Goal: Task Accomplishment & Management: Manage account settings

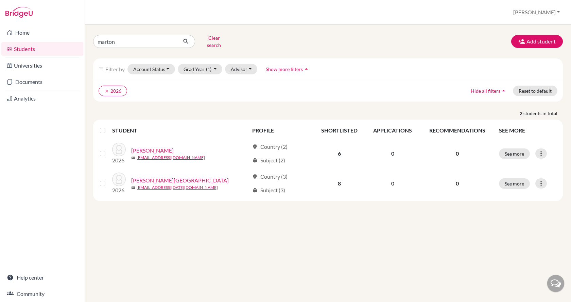
click at [149, 35] on input "marton" at bounding box center [135, 41] width 84 height 13
type input "m"
type input "takacs"
click button "submit" at bounding box center [186, 41] width 18 height 13
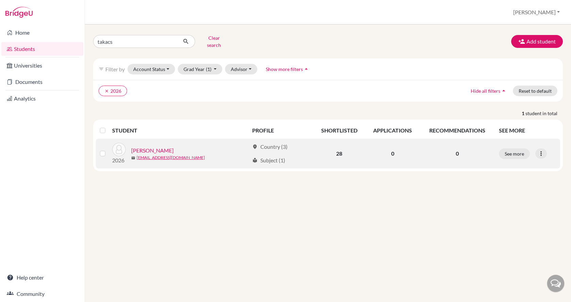
click at [146, 147] on link "[PERSON_NAME]" at bounding box center [152, 151] width 43 height 8
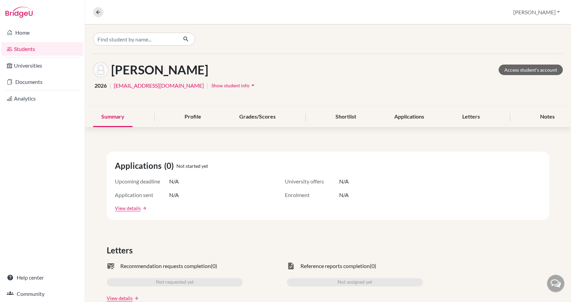
click at [212, 86] on span "Show student info" at bounding box center [231, 86] width 38 height 6
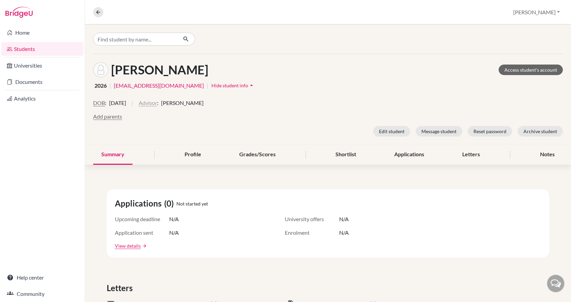
click at [157, 102] on button "Advisor" at bounding box center [148, 103] width 18 height 8
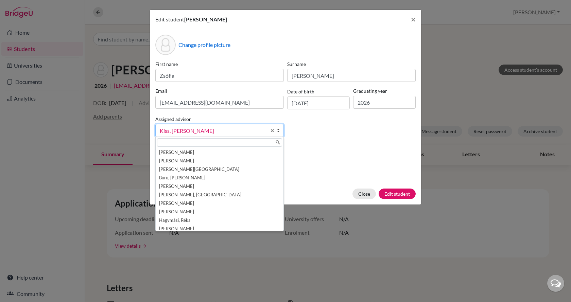
scroll to position [29, 0]
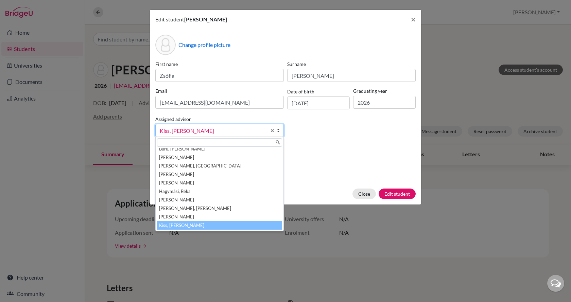
click at [186, 128] on span "Kiss, [PERSON_NAME]" at bounding box center [213, 130] width 107 height 9
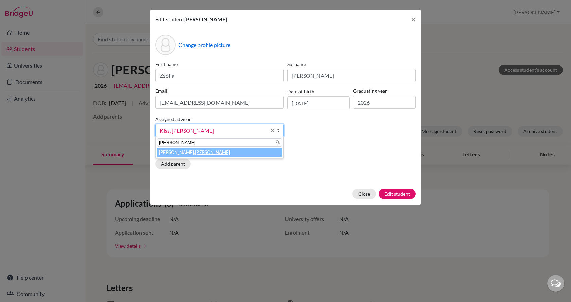
type input "[PERSON_NAME]"
click at [195, 155] on em "[PERSON_NAME]" at bounding box center [212, 152] width 35 height 5
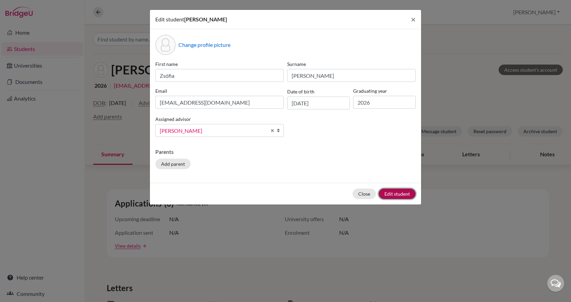
click at [395, 191] on button "Edit student" at bounding box center [397, 194] width 37 height 11
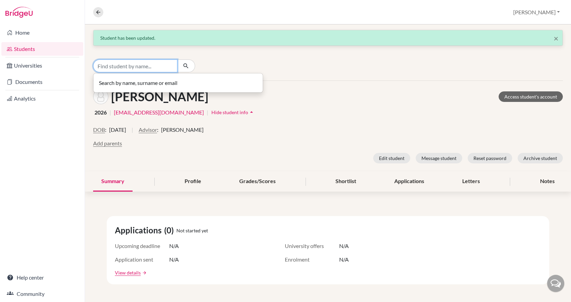
click at [134, 63] on input "Find student by name..." at bounding box center [135, 66] width 84 height 13
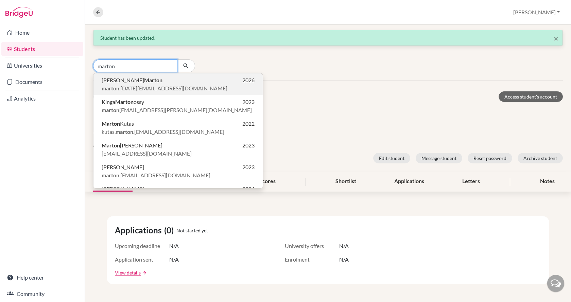
type input "marton"
click at [144, 78] on b "Marton" at bounding box center [153, 80] width 18 height 6
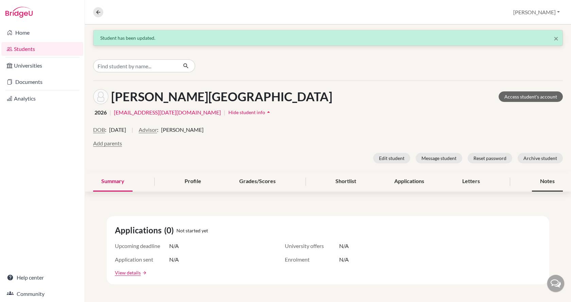
click at [535, 179] on div "Notes" at bounding box center [547, 182] width 31 height 20
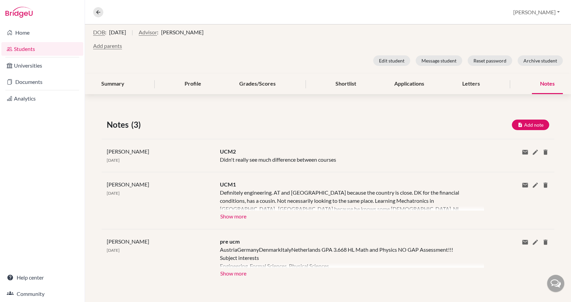
scroll to position [98, 0]
click at [533, 156] on div "Share via email Email address Send Delete this note? Cancel Delete" at bounding box center [516, 155] width 75 height 16
click at [532, 153] on icon at bounding box center [535, 152] width 7 height 7
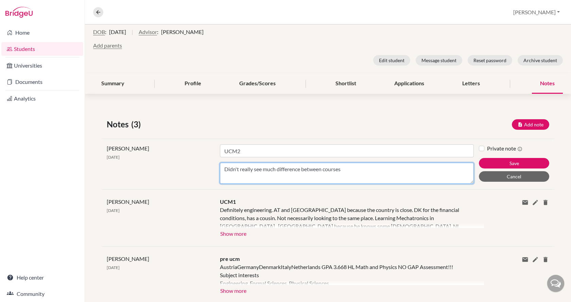
click at [347, 170] on textarea "Didn't really see much difference between courses" at bounding box center [347, 173] width 254 height 21
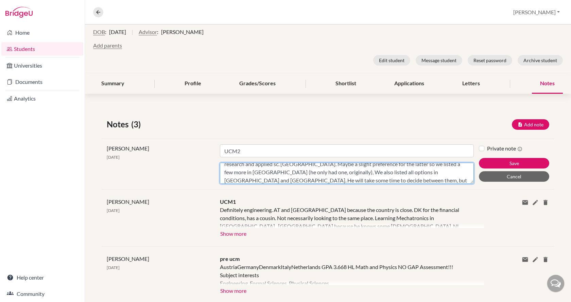
scroll to position [21, 0]
type textarea "Didn't really see much difference between courses, but liked all of them. No de…"
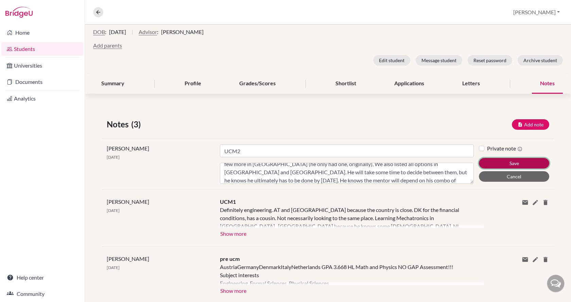
click at [490, 159] on button "Save" at bounding box center [514, 163] width 70 height 11
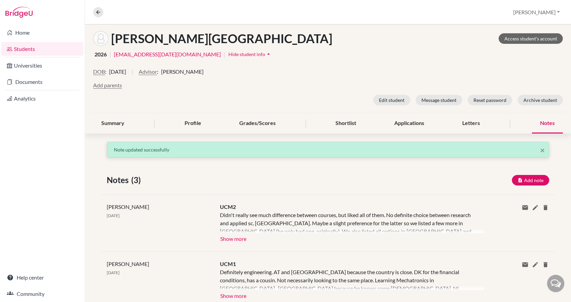
scroll to position [30, 0]
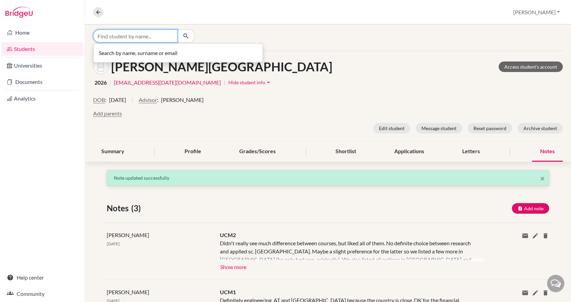
click at [145, 38] on input "Find student by name..." at bounding box center [135, 36] width 84 height 13
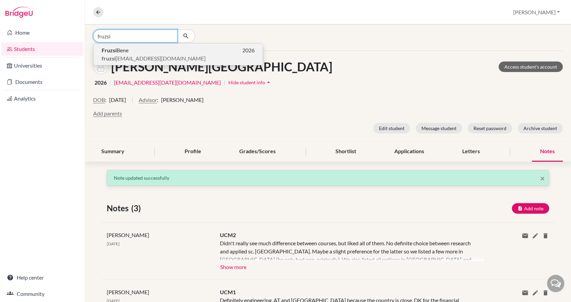
type input "fruzsi"
click at [143, 53] on p "Fruzsi Bene 2026" at bounding box center [178, 50] width 153 height 8
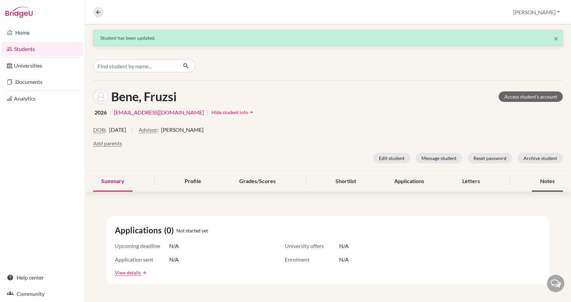
click at [539, 182] on div "Notes" at bounding box center [547, 182] width 31 height 20
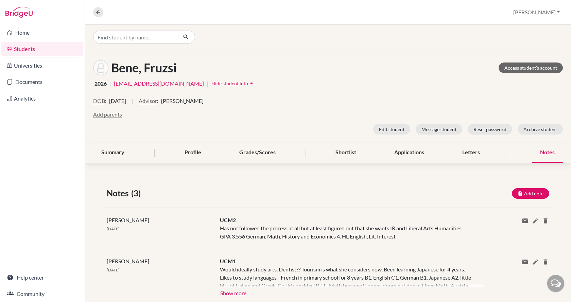
scroll to position [68, 0]
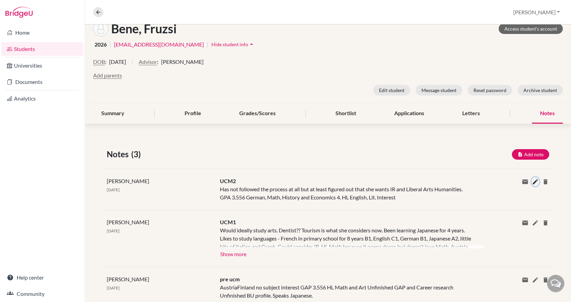
click at [532, 182] on icon at bounding box center [535, 182] width 7 height 7
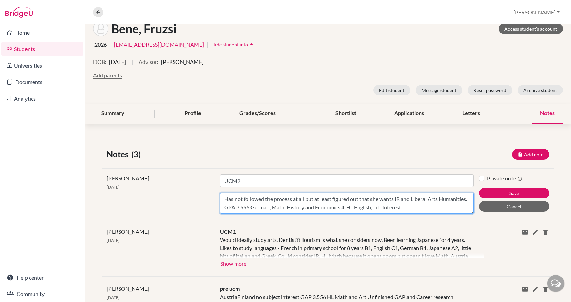
click at [436, 207] on textarea "Has not followed the process at all but at least figured out that she wants IR …" at bounding box center [347, 203] width 254 height 21
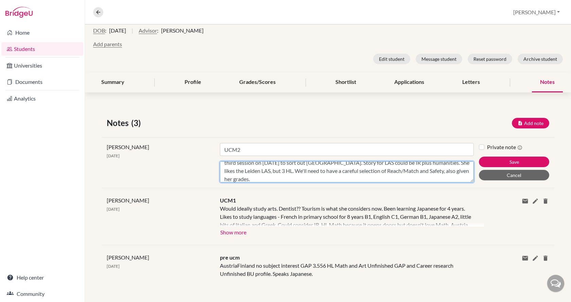
scroll to position [100, 0]
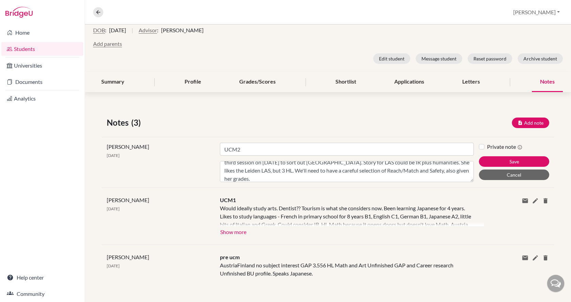
click at [392, 218] on div at bounding box center [352, 215] width 264 height 22
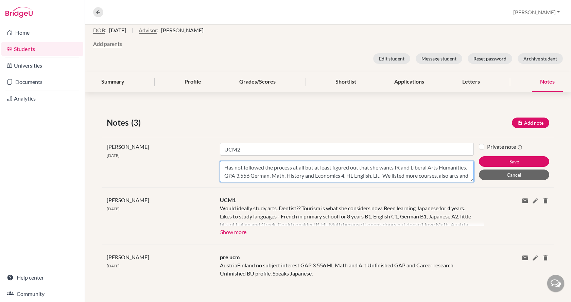
click at [386, 176] on textarea "Has not followed the process at all but at least figured out that she wants IR …" at bounding box center [347, 171] width 254 height 21
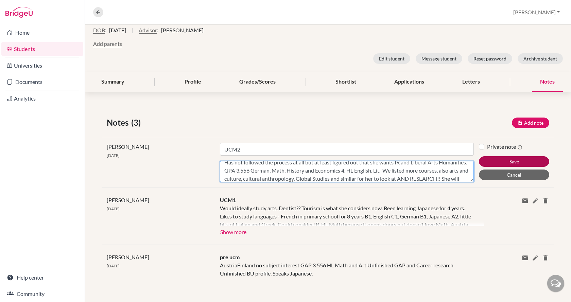
type textarea "Has not followed the process at all but at least figured out that she wants IR …"
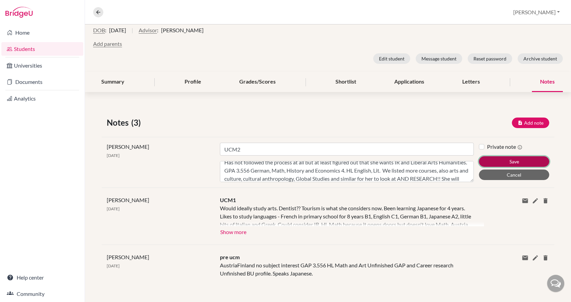
click at [510, 163] on button "Save" at bounding box center [514, 161] width 70 height 11
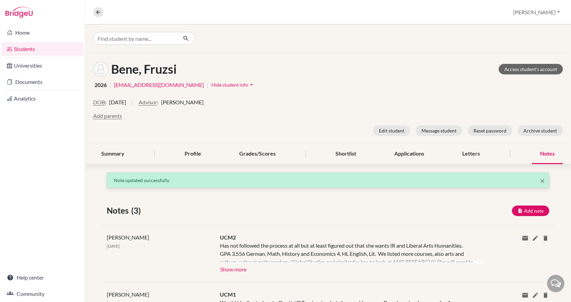
scroll to position [0, 0]
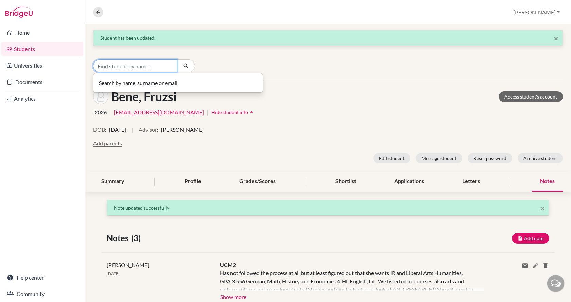
click at [146, 66] on input "Find student by name..." at bounding box center [135, 66] width 84 height 13
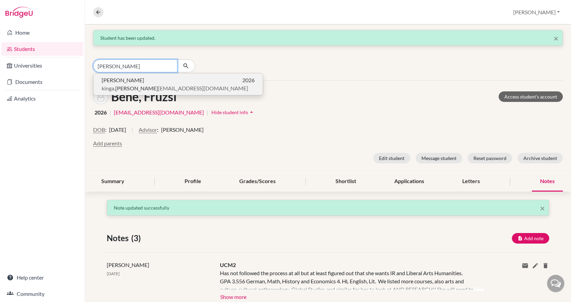
type input "[PERSON_NAME]"
click at [147, 85] on span "kinga. [PERSON_NAME] [EMAIL_ADDRESS][DOMAIN_NAME]" at bounding box center [175, 88] width 147 height 8
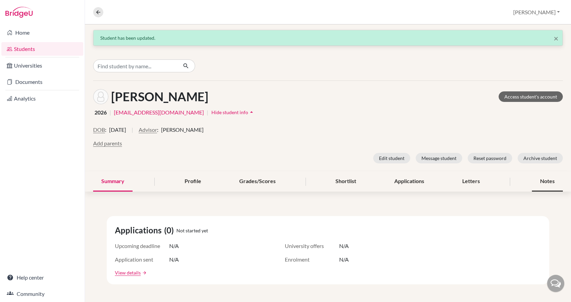
click at [536, 180] on div "Notes" at bounding box center [547, 182] width 31 height 20
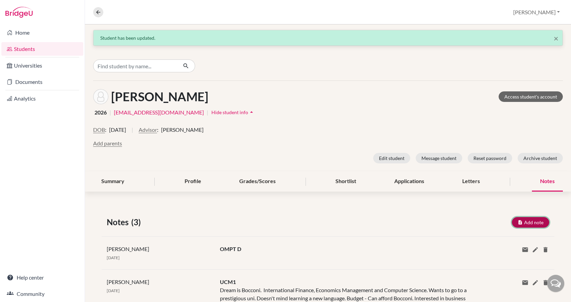
click at [525, 223] on button "Add note" at bounding box center [530, 222] width 37 height 11
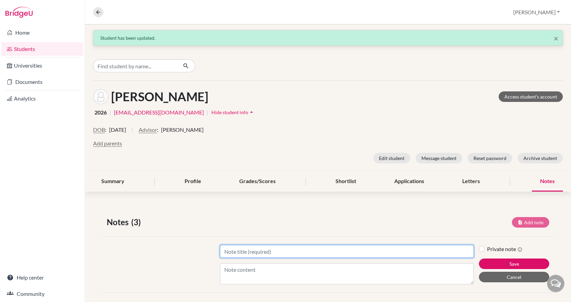
click at [298, 250] on input "Title" at bounding box center [347, 251] width 254 height 13
type input "UCM2"
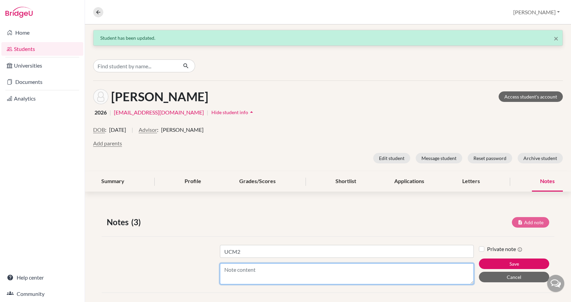
click at [287, 275] on textarea "Content" at bounding box center [347, 274] width 254 height 21
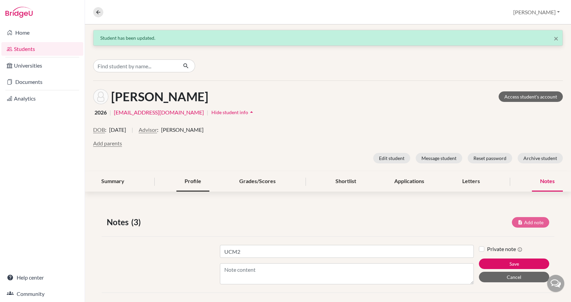
click at [195, 181] on div "Profile" at bounding box center [192, 182] width 33 height 20
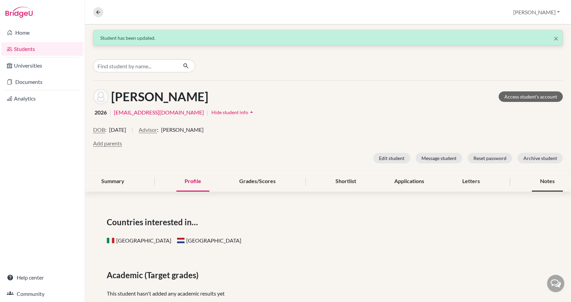
click at [532, 185] on div "Notes" at bounding box center [547, 182] width 31 height 20
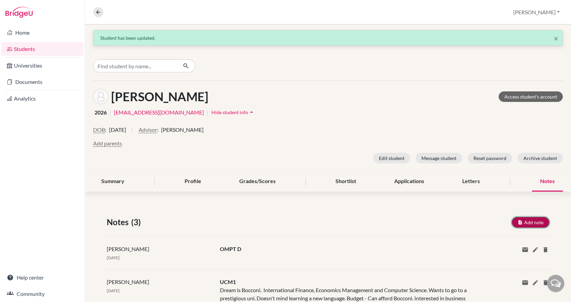
click at [521, 224] on button "Add note" at bounding box center [530, 222] width 37 height 11
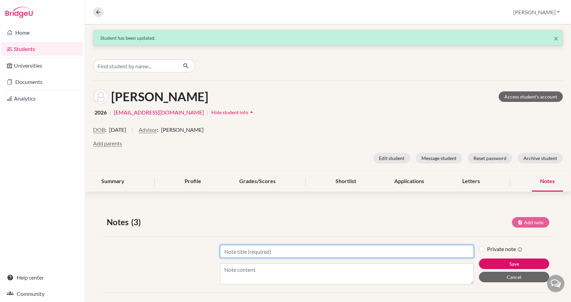
click at [365, 253] on input "Title" at bounding box center [347, 251] width 254 height 13
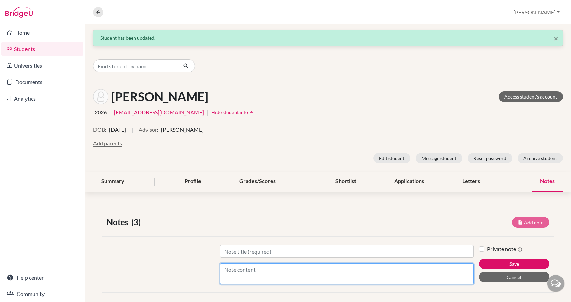
click at [315, 269] on textarea "Content" at bounding box center [347, 274] width 254 height 21
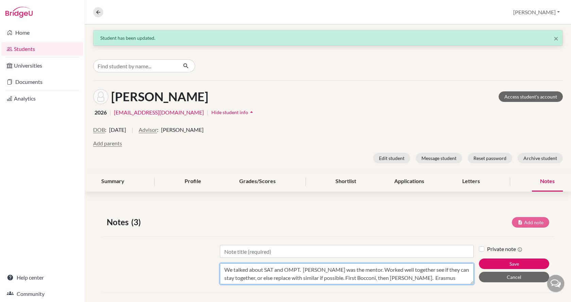
scroll to position [5, 0]
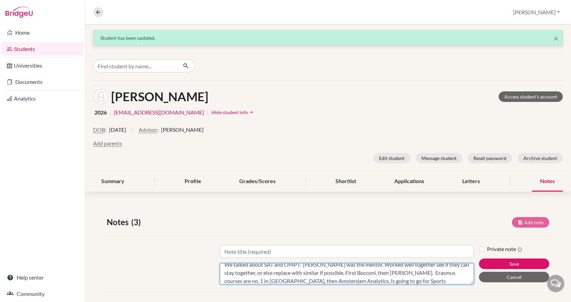
paste textarea "[URL][DOMAIN_NAME]"
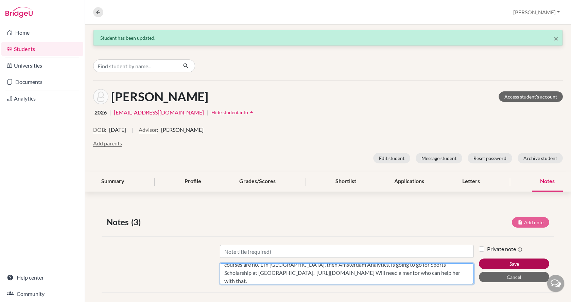
type textarea "We talked about SAT and OMPT. [PERSON_NAME] was the mentor. Worked well togethe…"
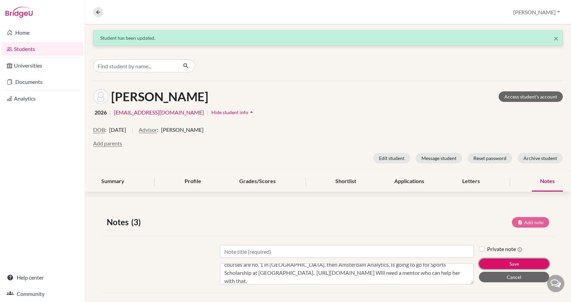
drag, startPoint x: 498, startPoint y: 261, endPoint x: 407, endPoint y: 255, distance: 91.0
click at [407, 255] on div "Title Content We talked about SAT and OMPT. [PERSON_NAME] was the mentor. Worke…" at bounding box center [328, 265] width 453 height 56
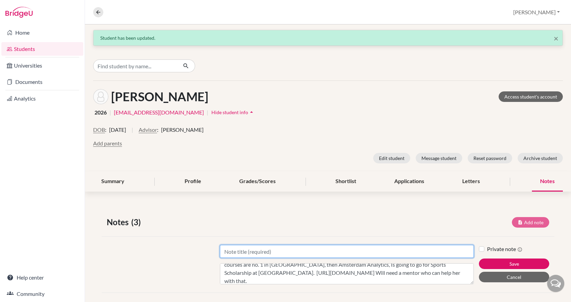
click at [407, 254] on input "Title" at bounding box center [347, 251] width 254 height 13
type input "UCM2"
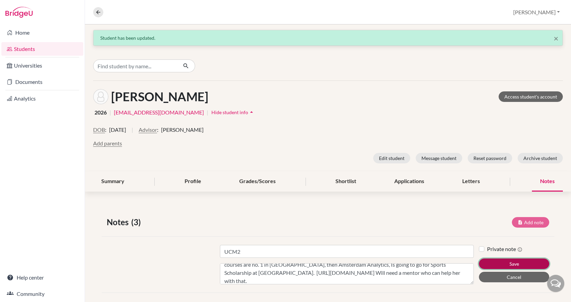
click at [493, 262] on button "Save" at bounding box center [514, 264] width 70 height 11
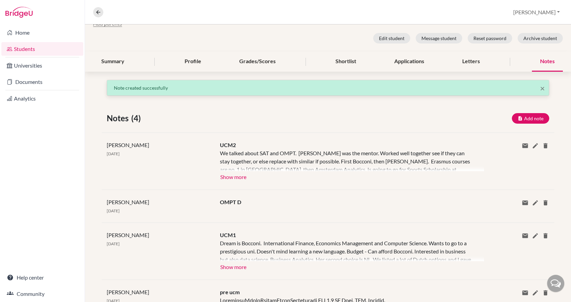
scroll to position [136, 0]
